Goal: Transaction & Acquisition: Purchase product/service

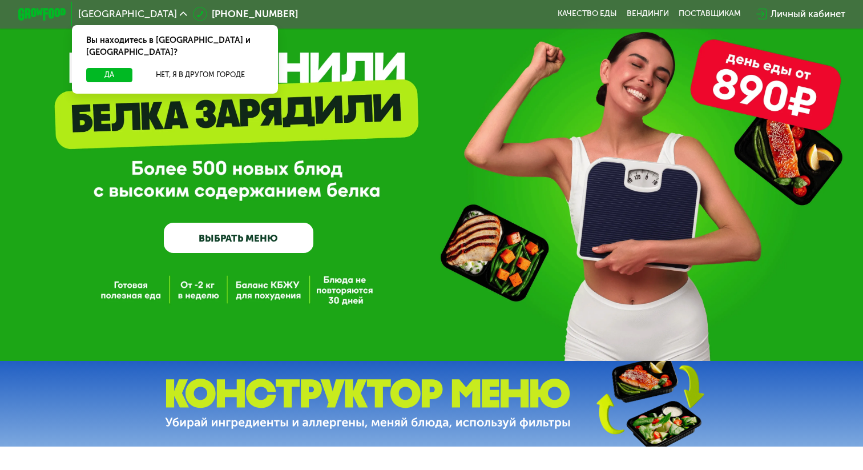
scroll to position [48, 0]
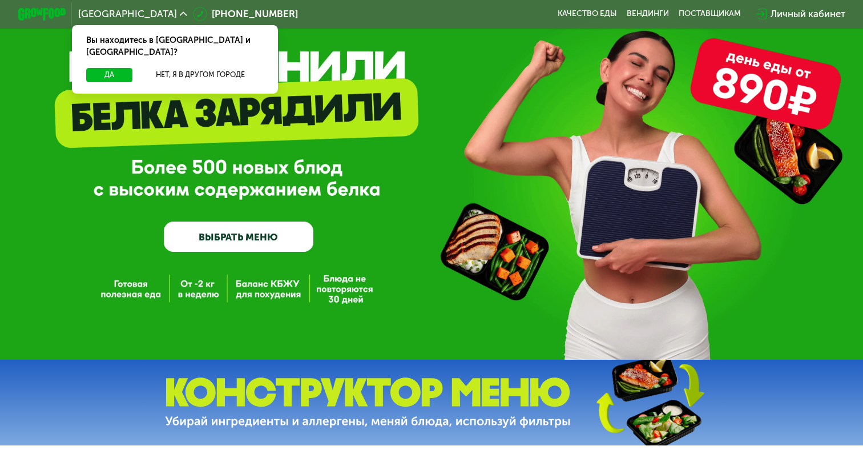
click at [221, 239] on link "ВЫБРАТЬ МЕНЮ" at bounding box center [238, 236] width 149 height 30
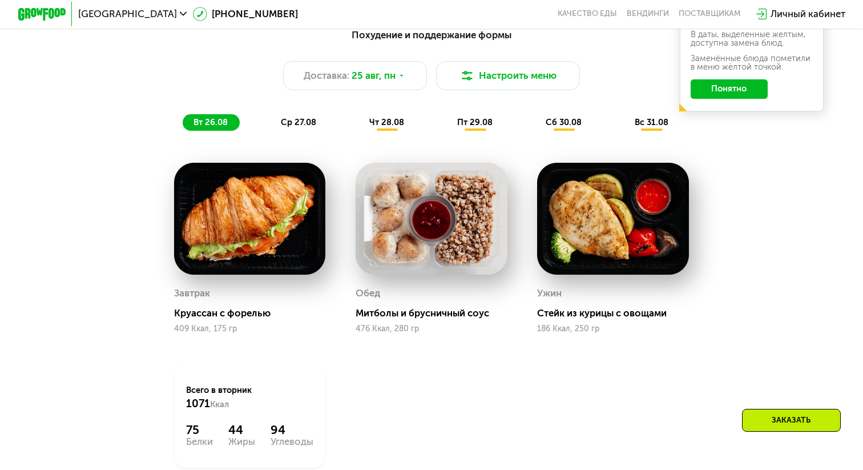
scroll to position [442, 0]
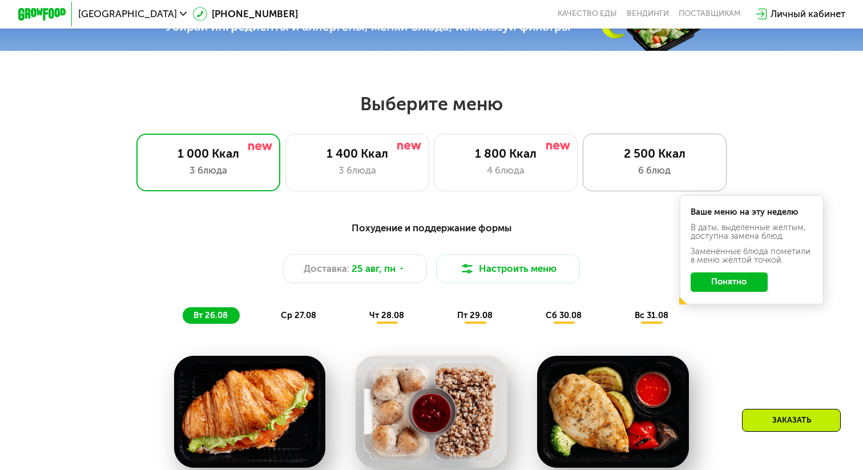
click at [611, 179] on div "2 500 Ккал 6 блюд" at bounding box center [655, 163] width 144 height 58
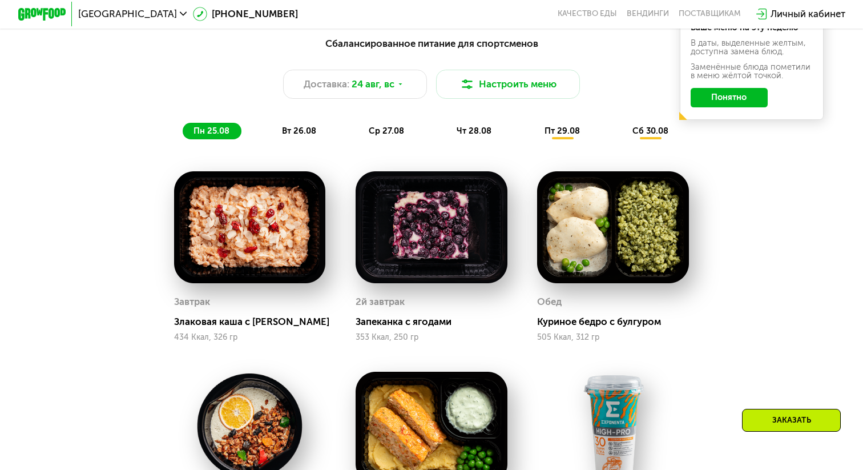
scroll to position [519, 0]
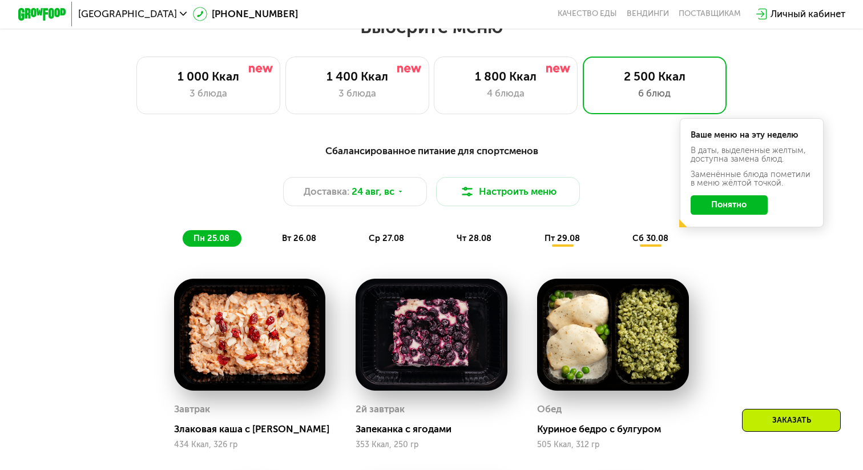
click at [358, 231] on div "вт 26.08" at bounding box center [387, 238] width 58 height 17
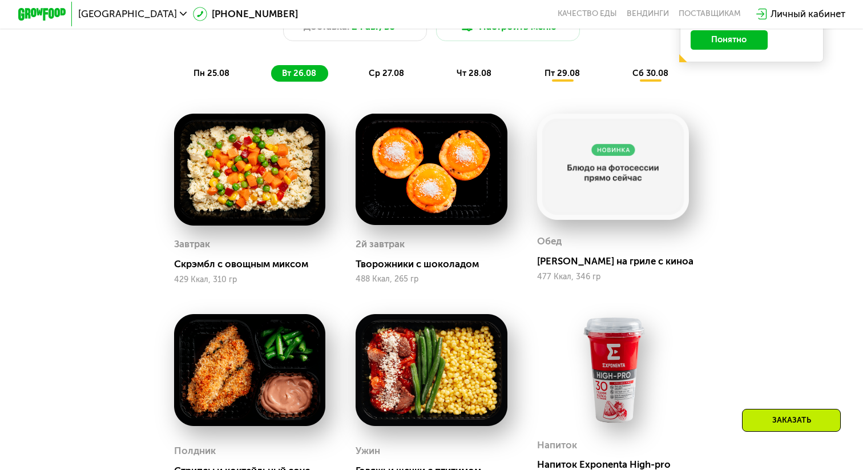
scroll to position [685, 0]
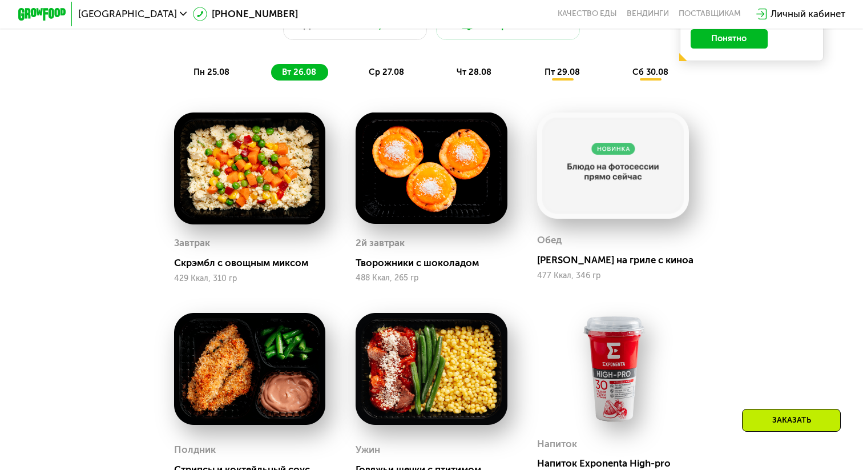
click at [372, 75] on span "ср 27.08" at bounding box center [386, 72] width 35 height 10
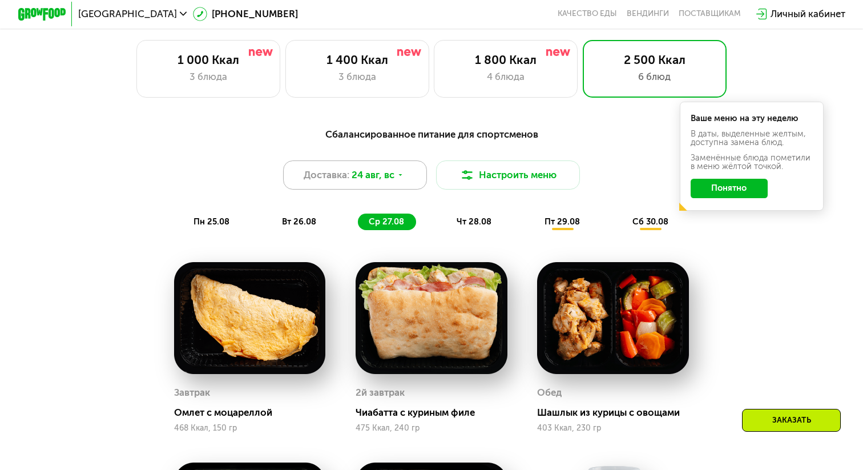
scroll to position [537, 0]
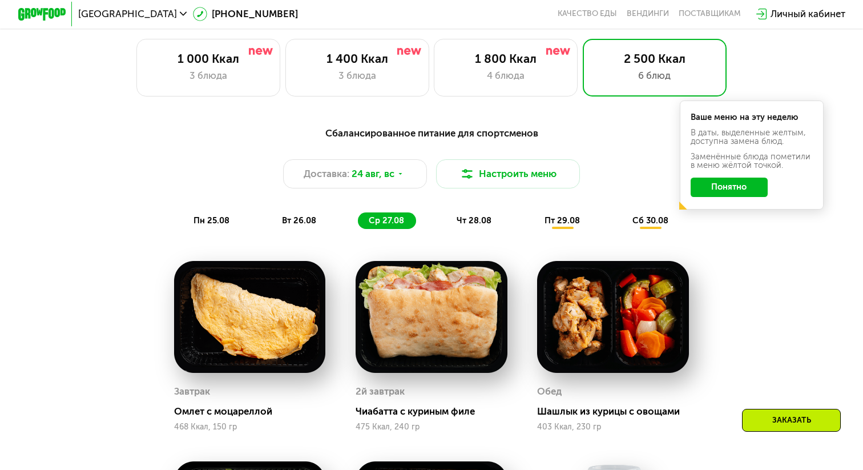
click at [534, 225] on div "чт 28.08" at bounding box center [563, 220] width 58 height 17
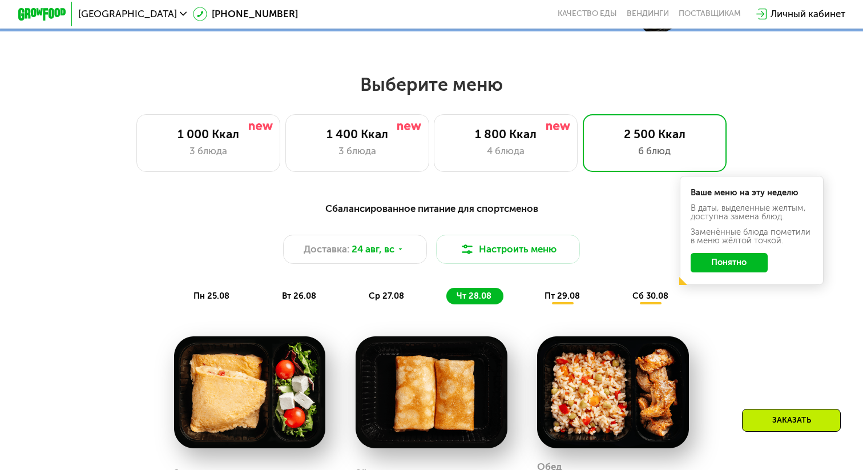
scroll to position [434, 0]
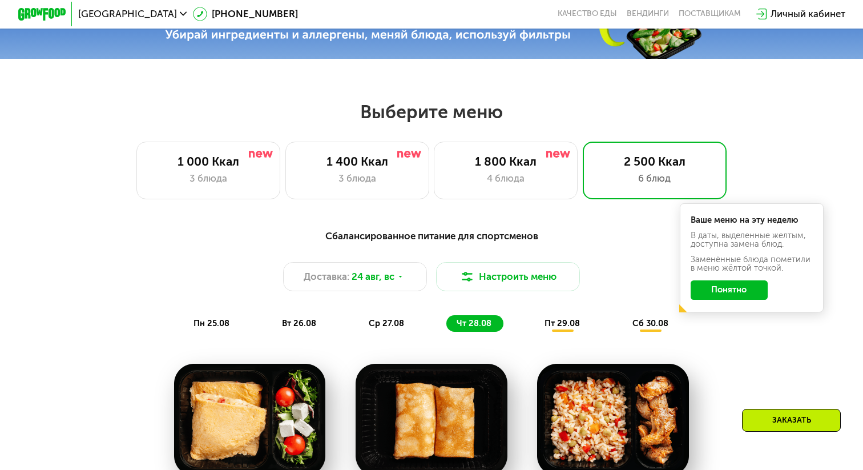
click at [551, 318] on span "пт 29.08" at bounding box center [561, 323] width 35 height 10
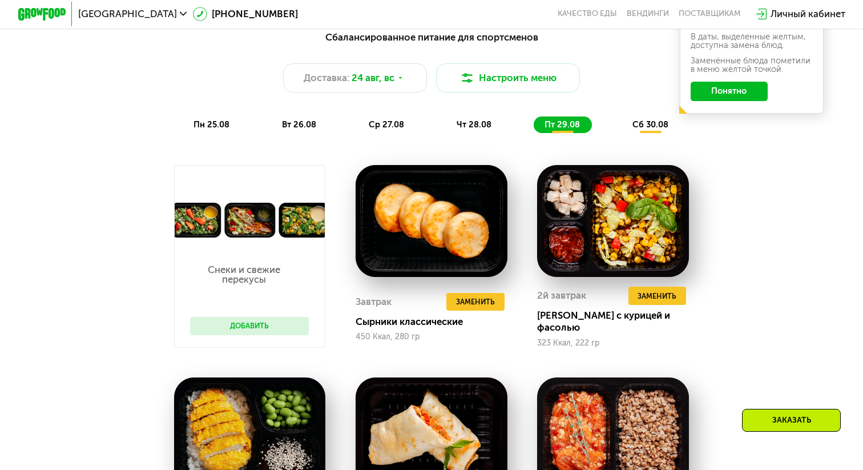
scroll to position [630, 0]
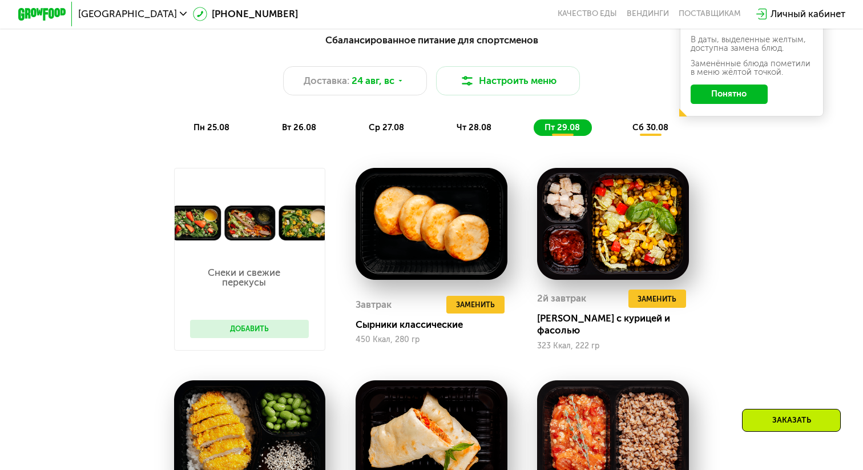
click at [662, 119] on div "сб 30.08" at bounding box center [650, 127] width 59 height 17
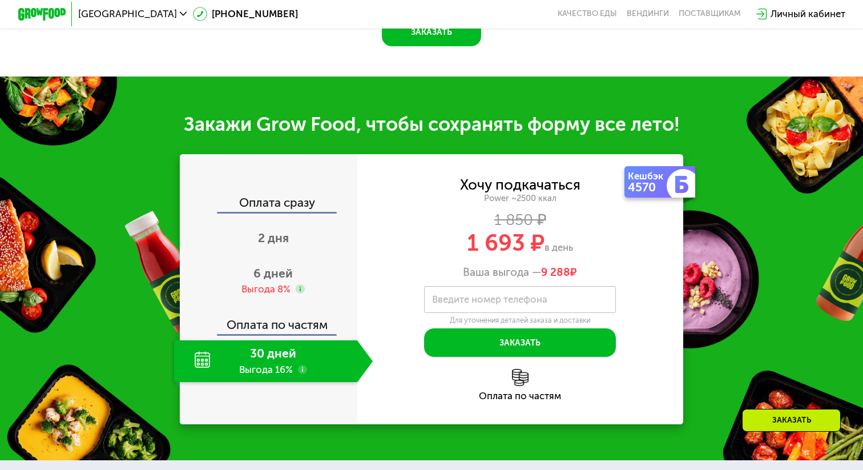
scroll to position [1395, 0]
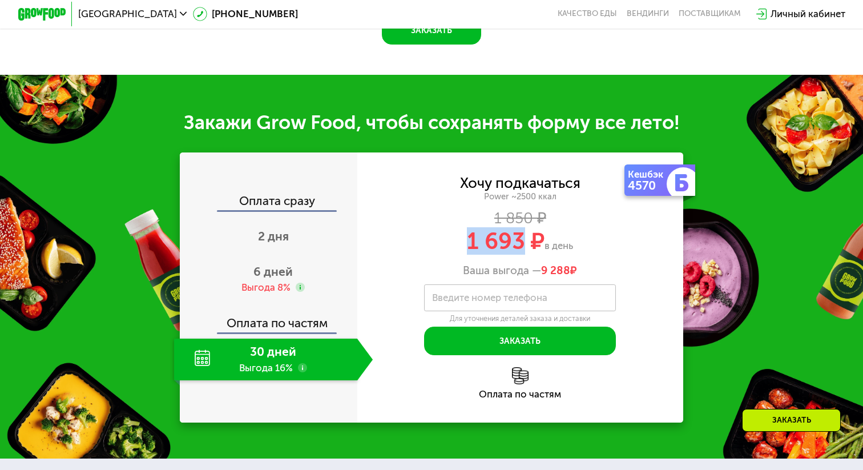
drag, startPoint x: 466, startPoint y: 239, endPoint x: 523, endPoint y: 249, distance: 58.0
click at [522, 249] on span "1 693 ₽" at bounding box center [506, 240] width 78 height 27
copy span "1 693"
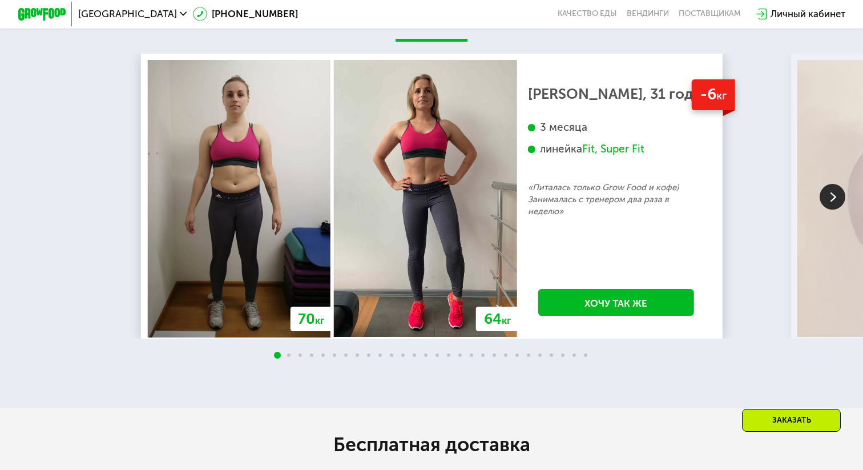
scroll to position [2268, 0]
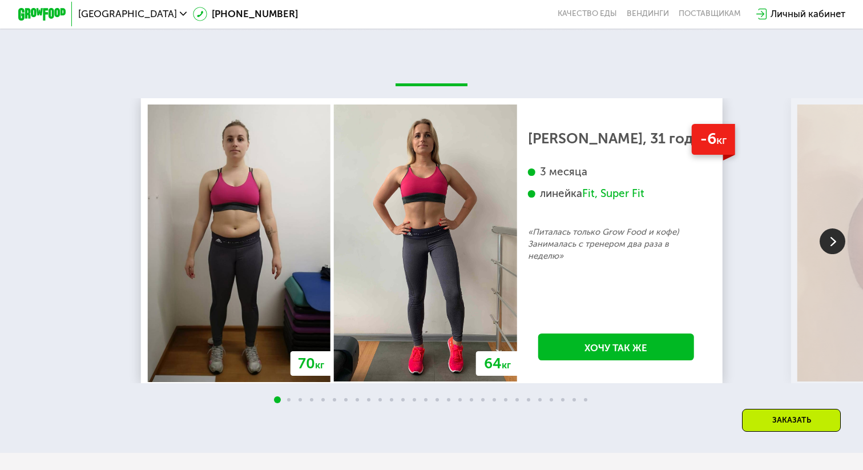
click at [826, 243] on img at bounding box center [832, 241] width 26 height 26
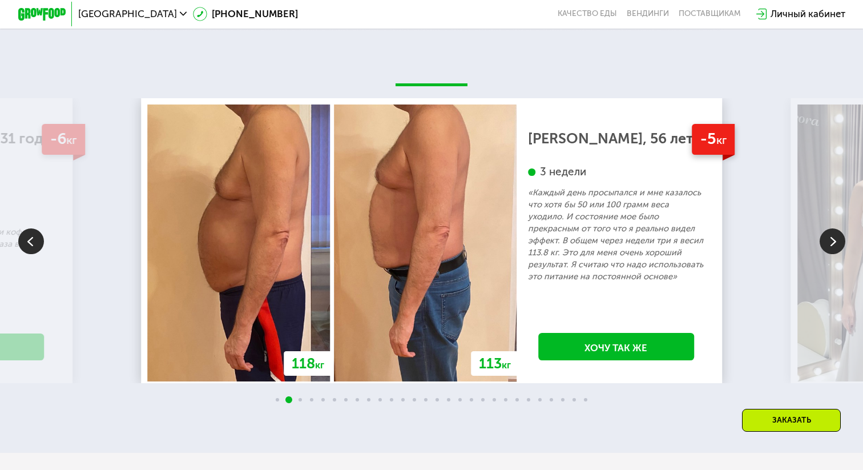
click at [826, 243] on img at bounding box center [832, 241] width 26 height 26
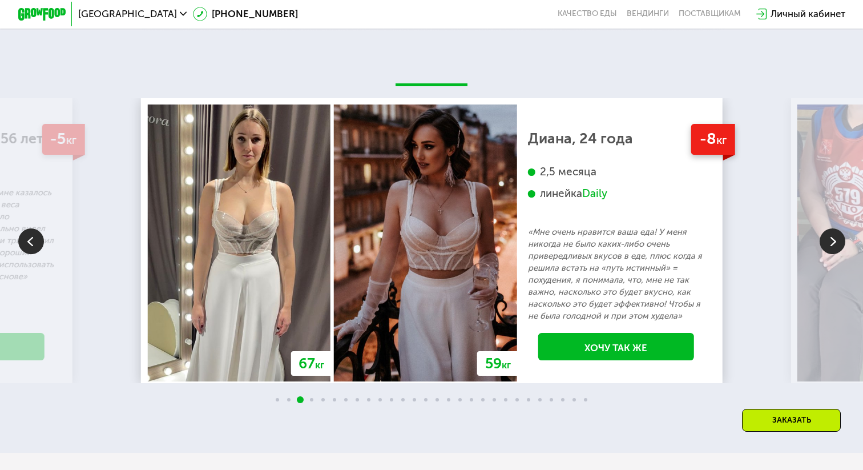
click at [826, 243] on img at bounding box center [832, 241] width 26 height 26
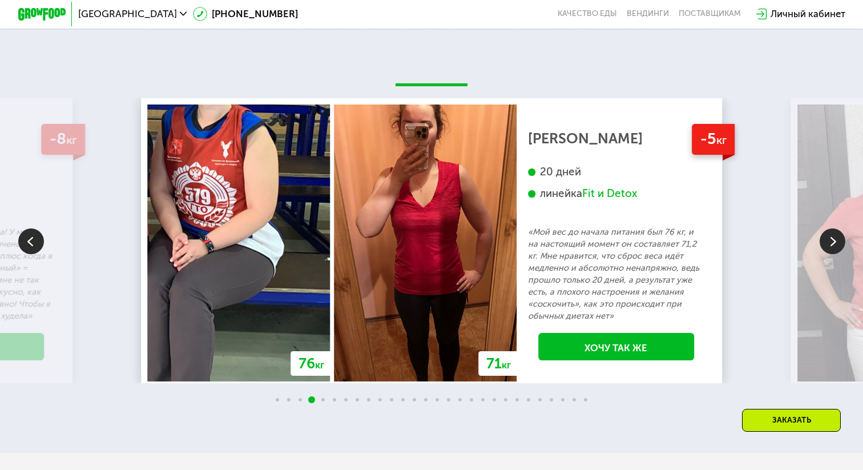
click at [826, 243] on img at bounding box center [832, 241] width 26 height 26
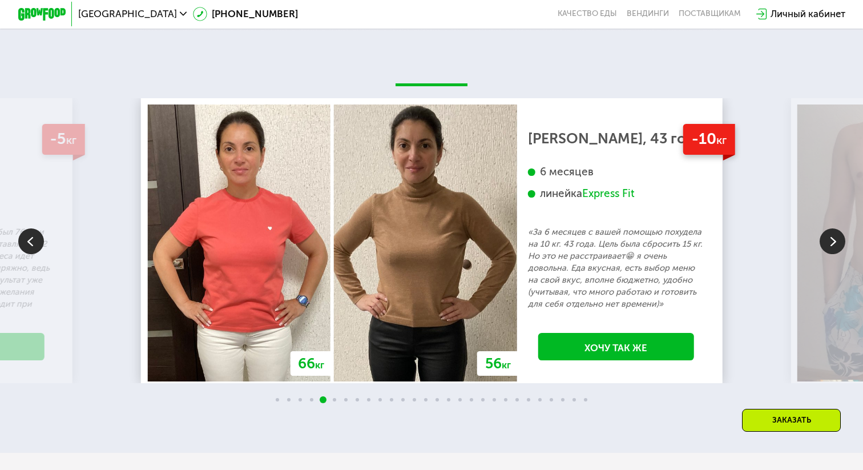
click at [826, 242] on img at bounding box center [832, 241] width 26 height 26
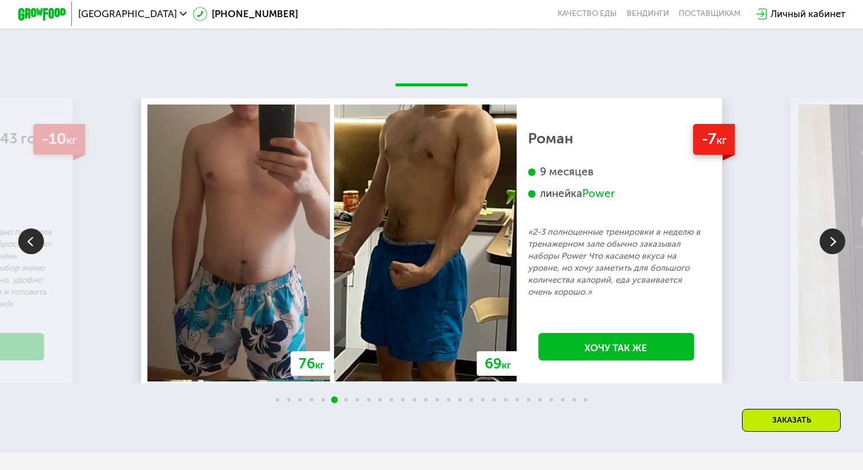
click at [826, 242] on img at bounding box center [832, 241] width 26 height 26
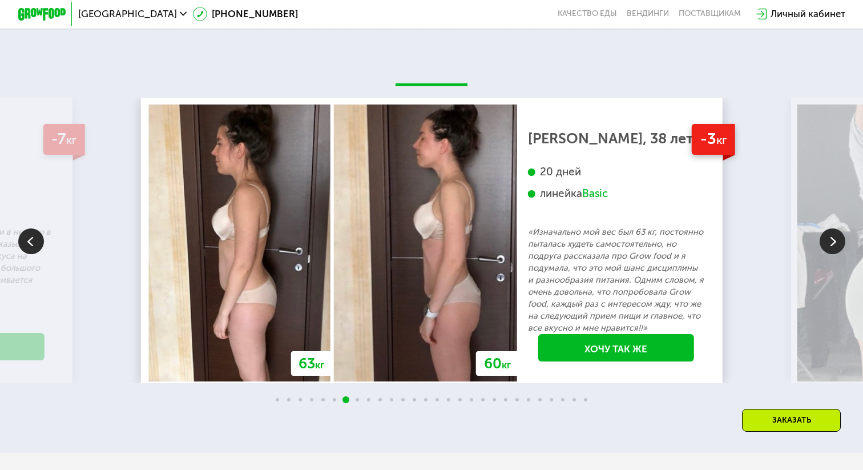
click at [826, 242] on img at bounding box center [832, 241] width 26 height 26
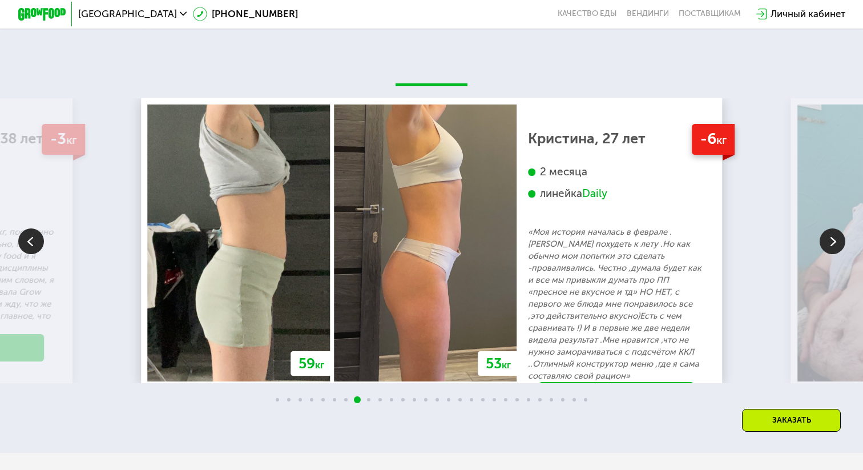
click at [826, 242] on img at bounding box center [832, 241] width 26 height 26
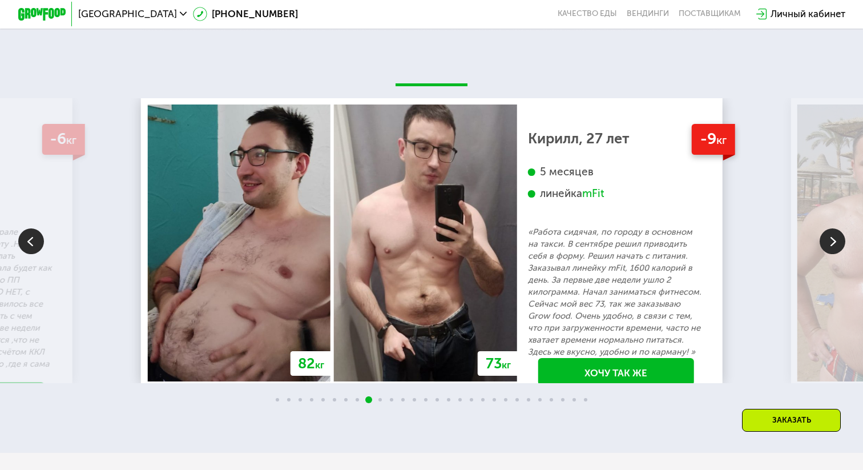
click at [826, 242] on img at bounding box center [832, 241] width 26 height 26
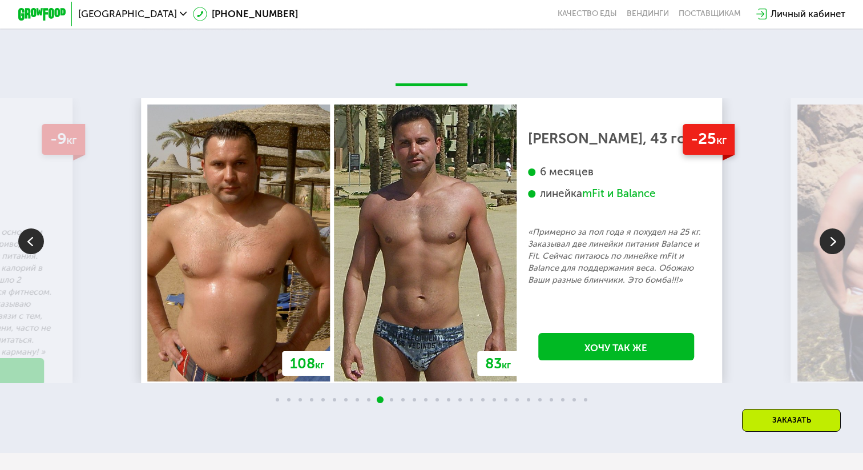
click at [826, 244] on img at bounding box center [832, 241] width 26 height 26
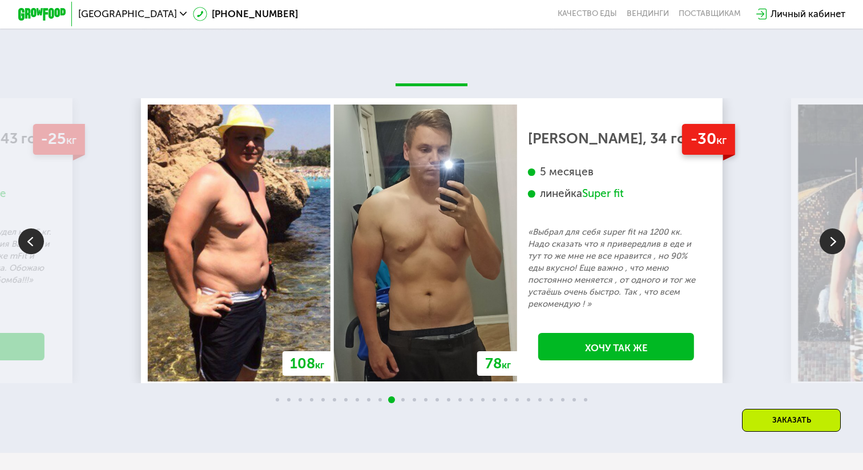
click at [826, 244] on img at bounding box center [832, 241] width 26 height 26
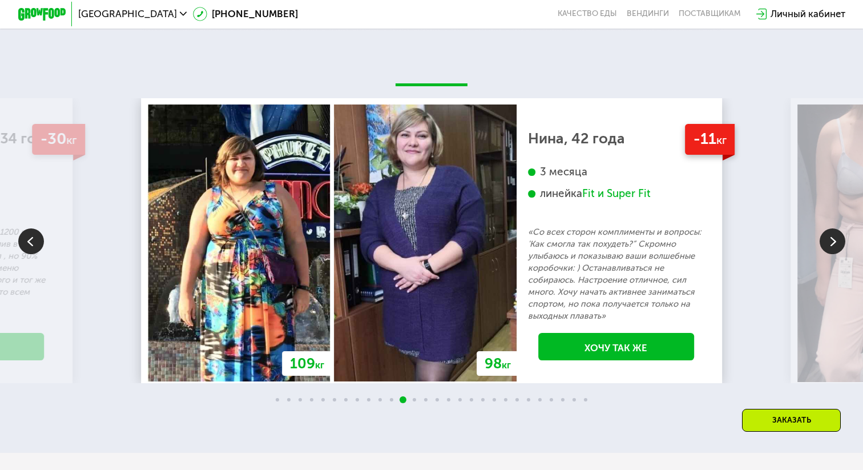
click at [826, 244] on img at bounding box center [832, 241] width 26 height 26
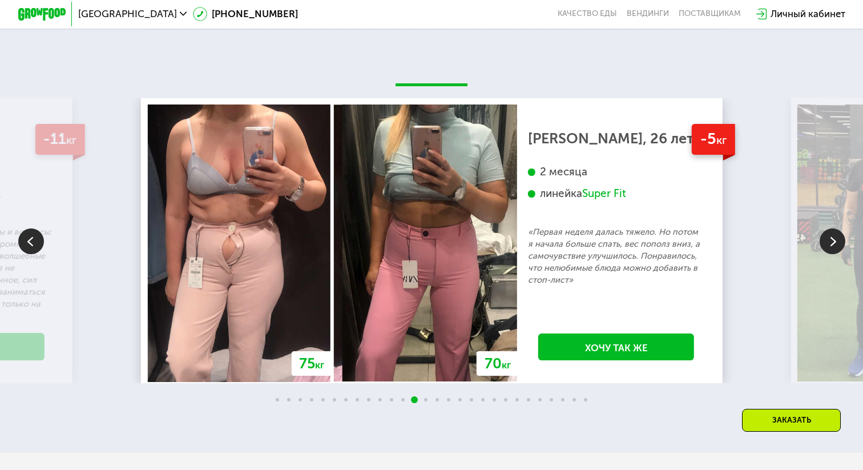
click at [826, 244] on img at bounding box center [832, 241] width 26 height 26
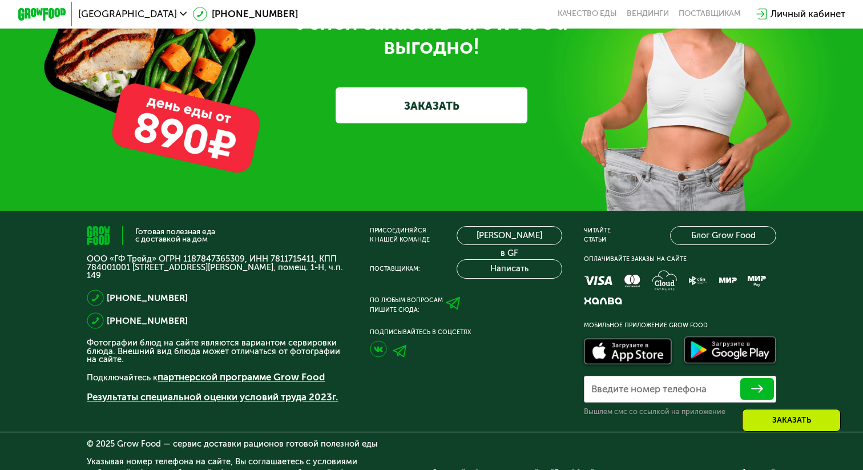
scroll to position [3839, 0]
